Goal: Navigation & Orientation: Find specific page/section

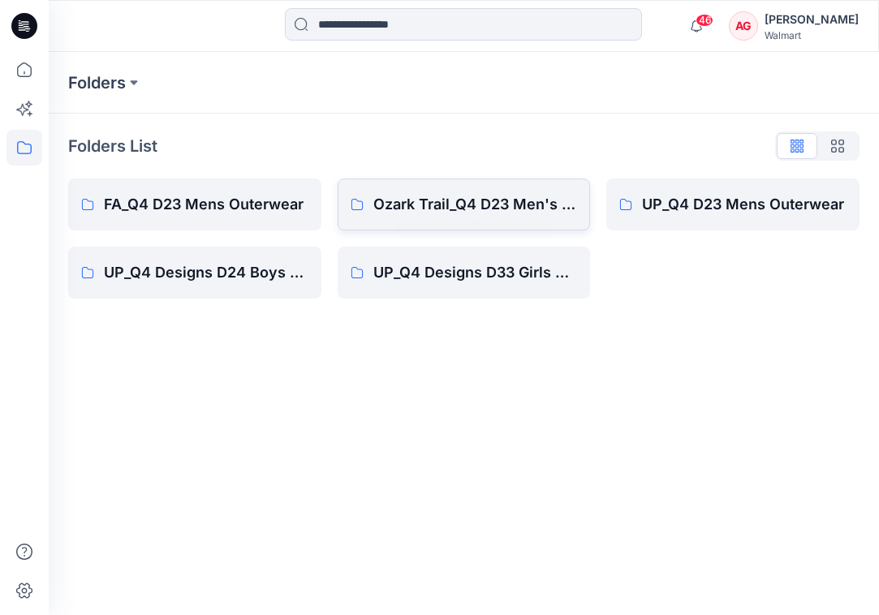
click at [456, 189] on link "Ozark Trail_Q4 D23 Men's Outdoor" at bounding box center [464, 205] width 253 height 52
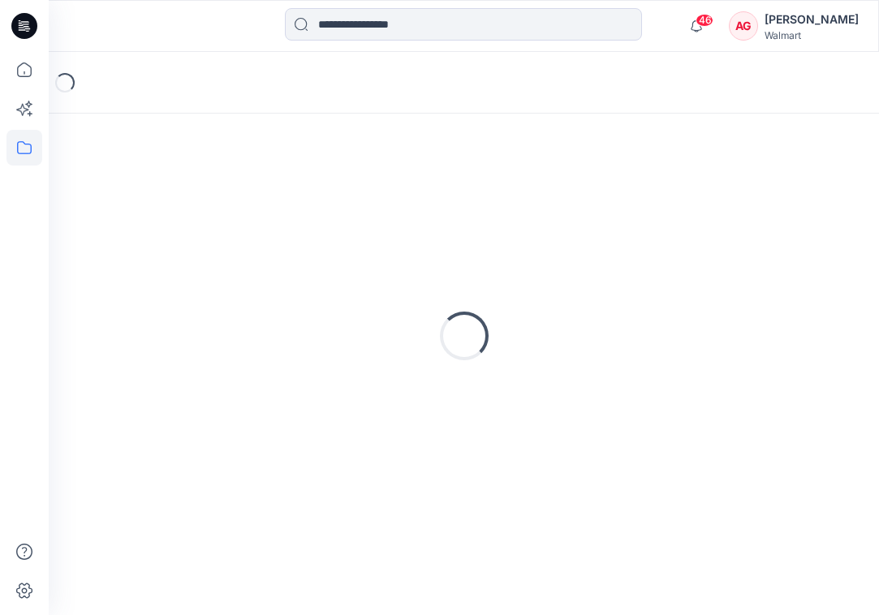
click at [456, 189] on div "Loading..." at bounding box center [463, 336] width 791 height 406
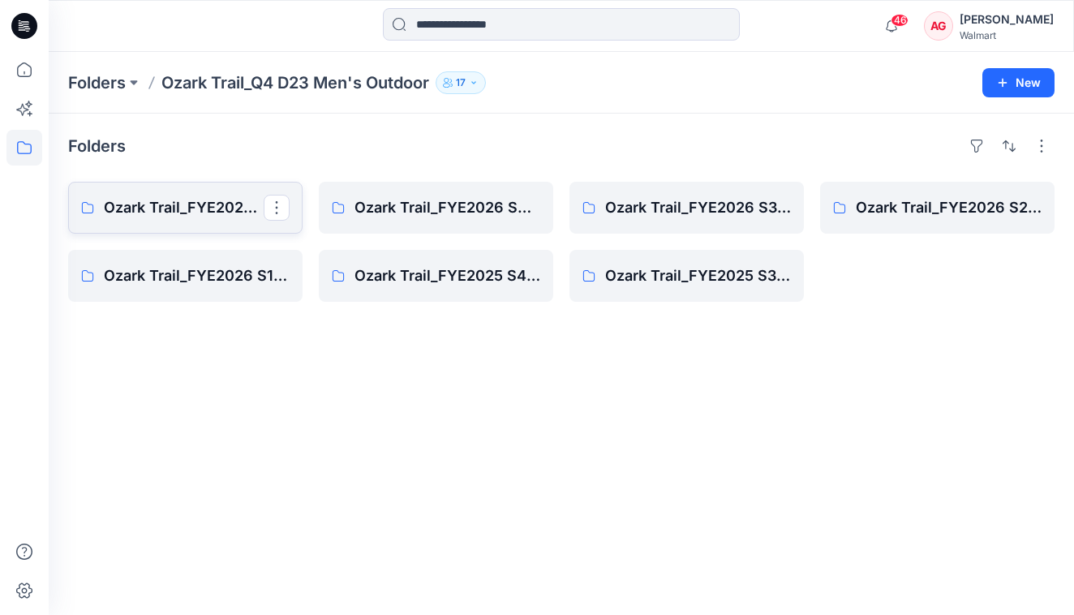
click at [256, 216] on p "Ozark Trail_FYE2027 S1_D23 Men's Outdoor - Q4" at bounding box center [184, 207] width 160 height 23
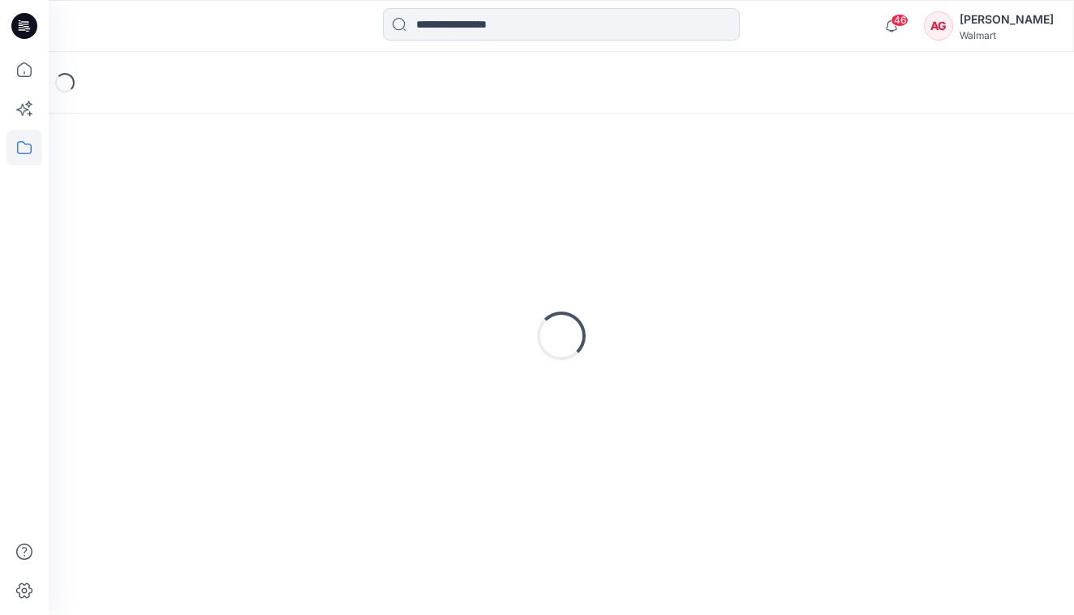
click at [256, 216] on div "Loading..." at bounding box center [561, 336] width 987 height 406
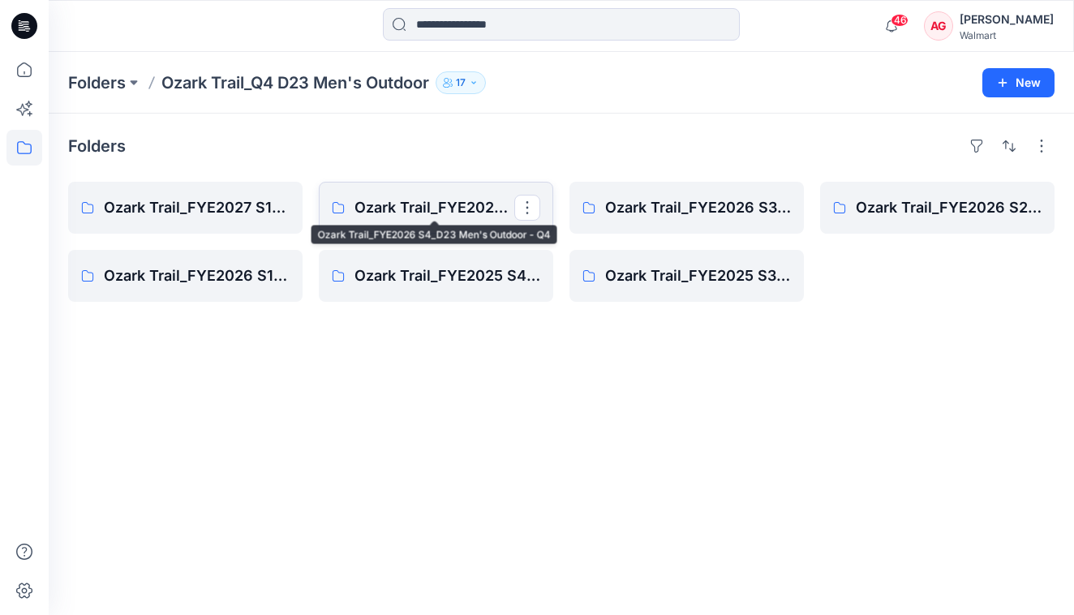
click at [438, 208] on p "Ozark Trail_FYE2026 S4_D23 Men's Outdoor - Q4" at bounding box center [435, 207] width 160 height 23
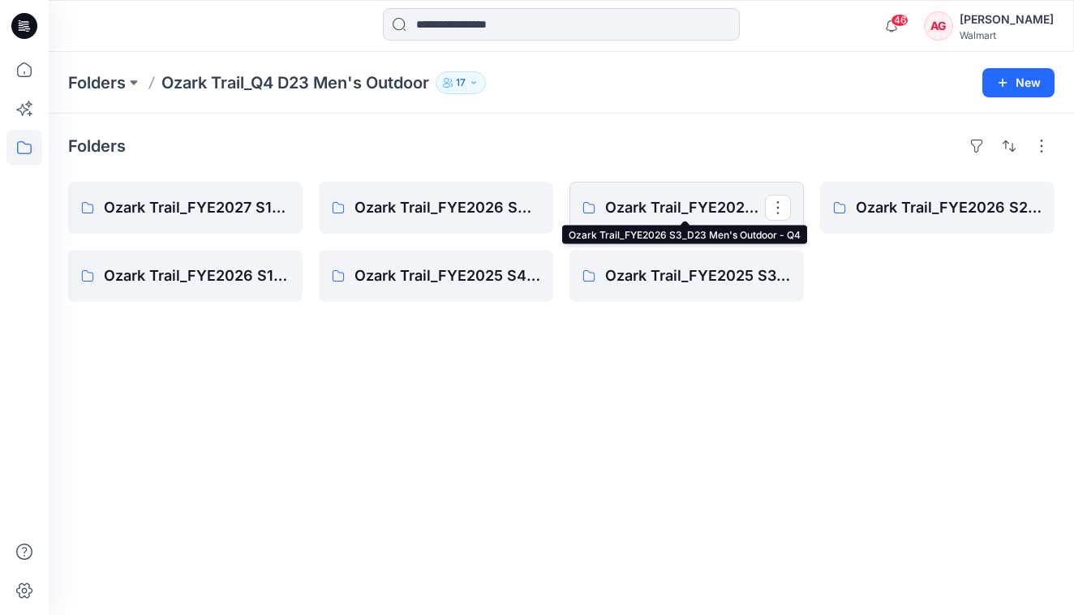
click at [647, 198] on p "Ozark Trail_FYE2026 S3_D23 Men's Outdoor - Q4" at bounding box center [685, 207] width 160 height 23
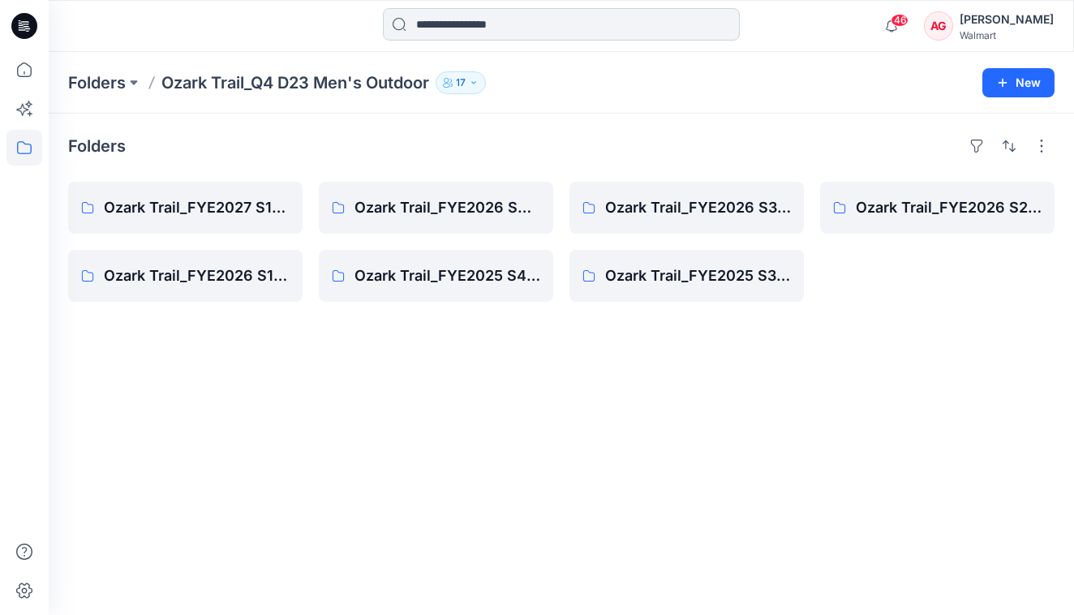
click at [454, 24] on input at bounding box center [561, 24] width 357 height 32
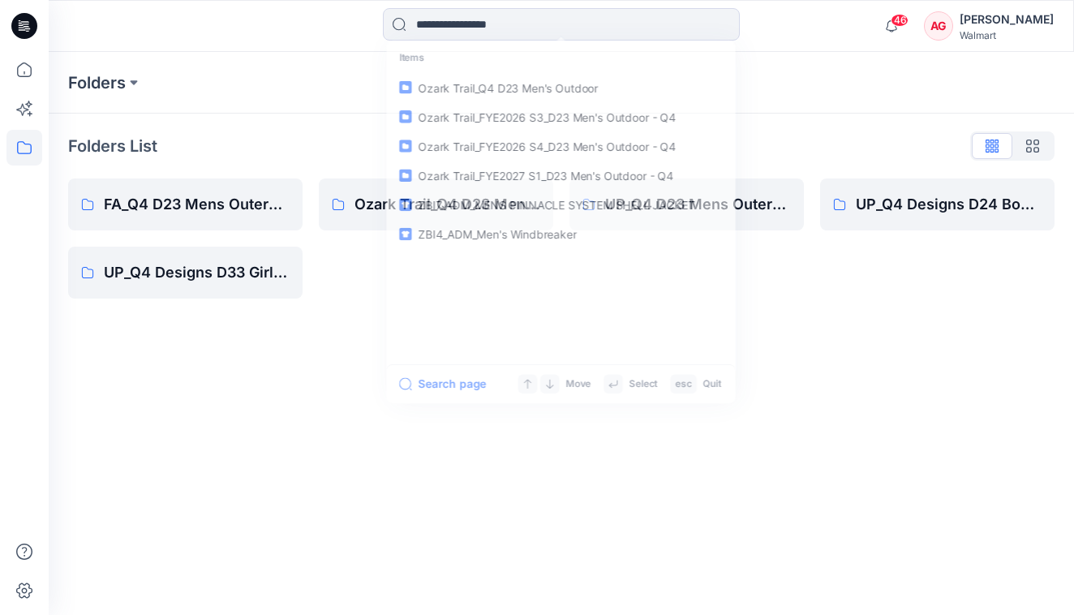
click at [351, 80] on div "Folders" at bounding box center [498, 82] width 860 height 23
